Goal: Transaction & Acquisition: Subscribe to service/newsletter

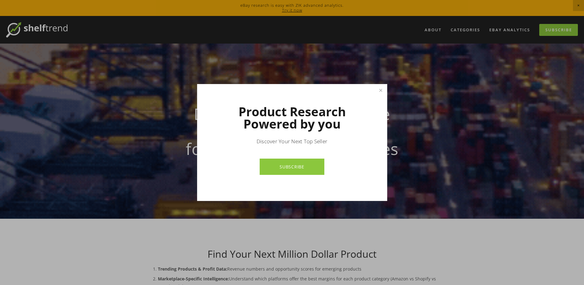
click at [376, 33] on div at bounding box center [292, 142] width 584 height 285
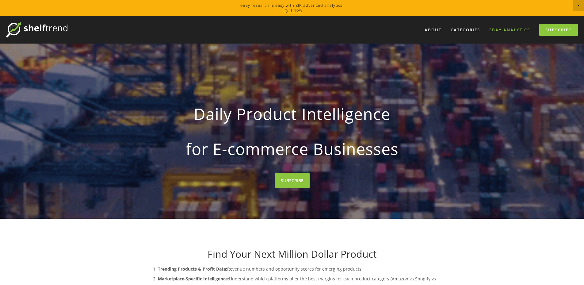
click at [502, 30] on link "eBay Analytics" at bounding box center [510, 30] width 49 height 10
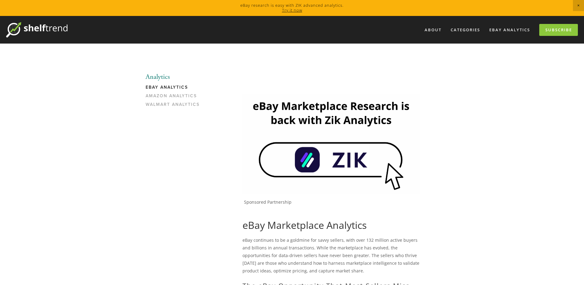
click at [576, 6] on span "Close Announcement" at bounding box center [578, 5] width 11 height 11
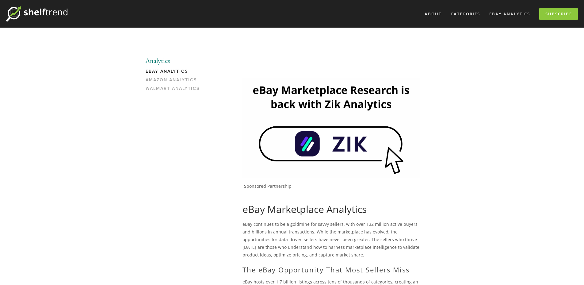
click at [55, 11] on img at bounding box center [36, 13] width 61 height 15
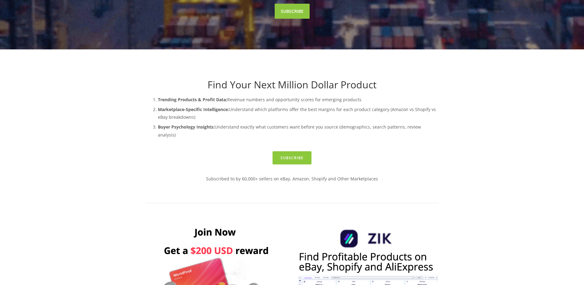
scroll to position [276, 0]
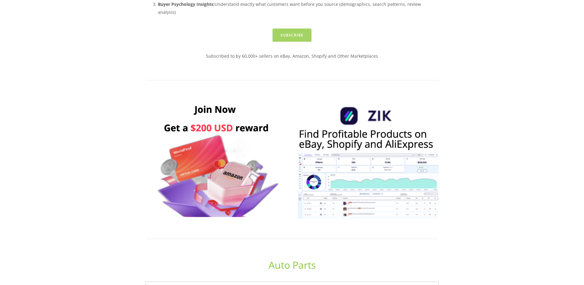
click at [303, 29] on link "Subscribe" at bounding box center [292, 35] width 39 height 13
